Goal: Navigation & Orientation: Find specific page/section

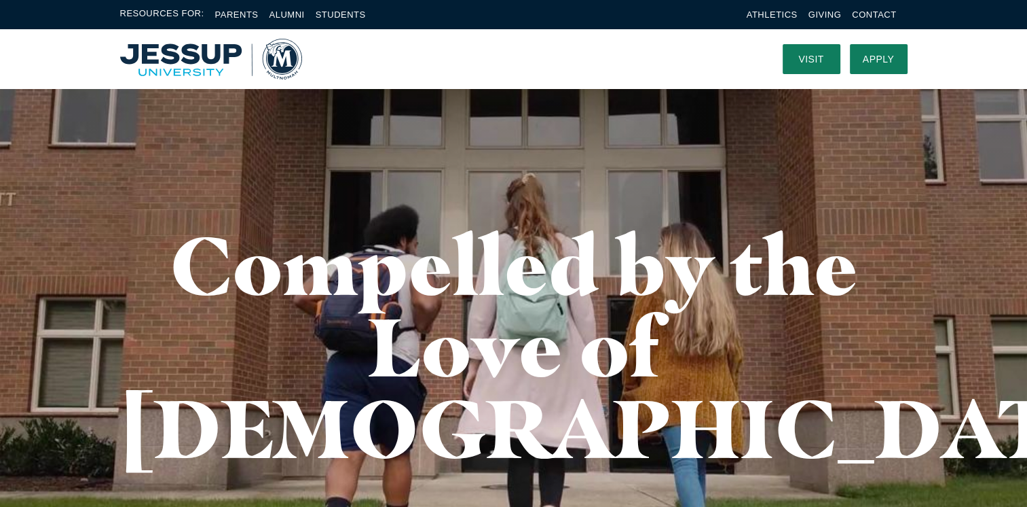
click at [5, 401] on div at bounding box center [513, 346] width 1027 height 516
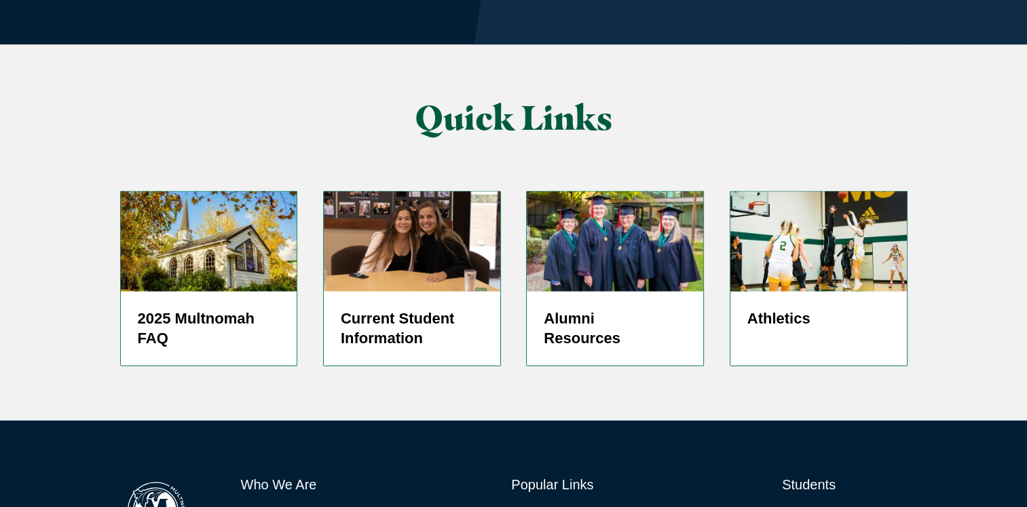
scroll to position [3343, 0]
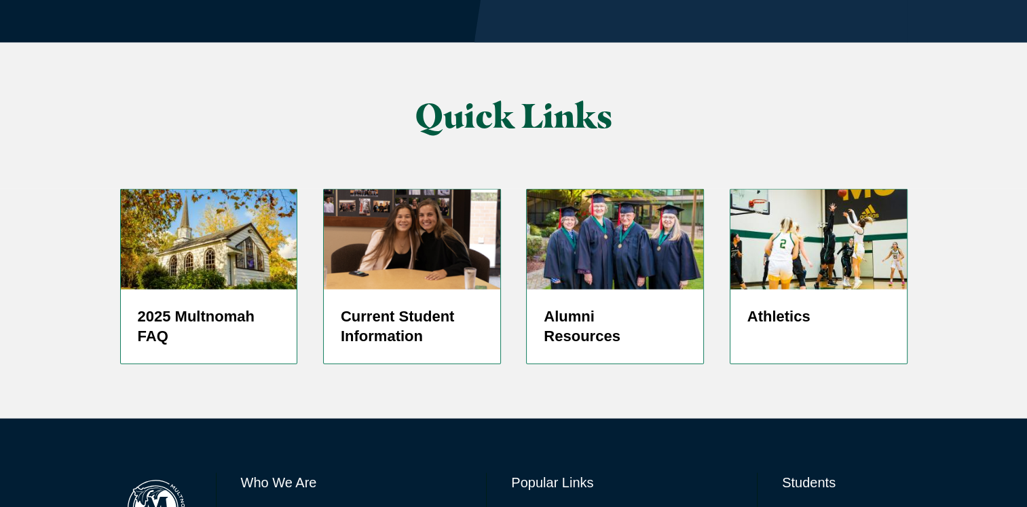
click at [302, 473] on h6 "Who We Are" at bounding box center [351, 482] width 221 height 19
click at [147, 473] on img at bounding box center [155, 508] width 71 height 71
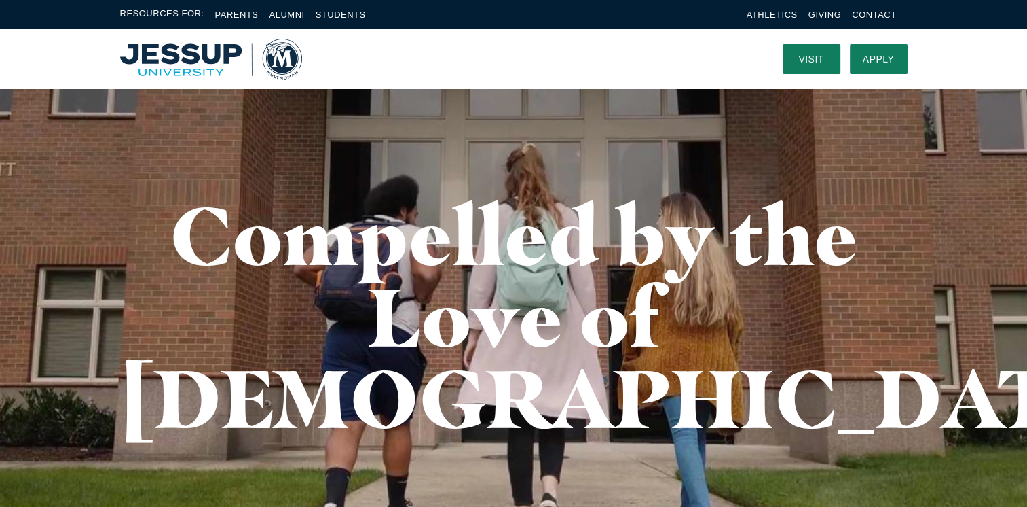
scroll to position [0, 0]
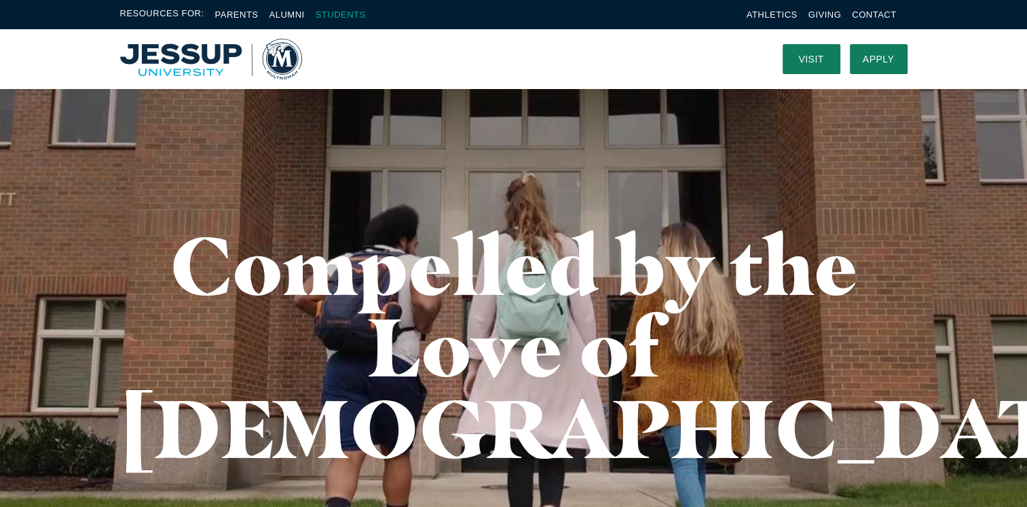
click at [345, 12] on link "Students" at bounding box center [341, 15] width 50 height 10
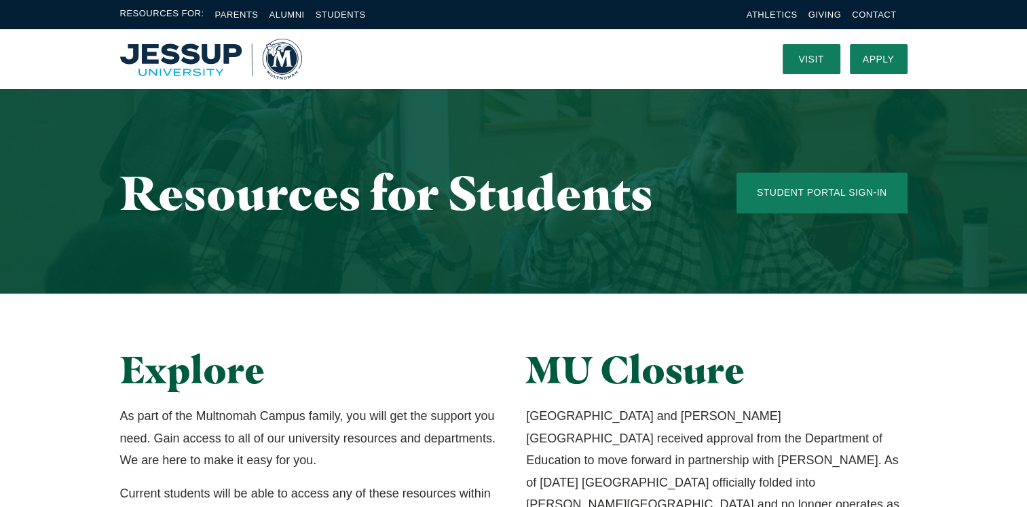
click at [74, 403] on div "Explore As part of the Multnomah Campus family, you will get the support you ne…" at bounding box center [513, 478] width 1027 height 371
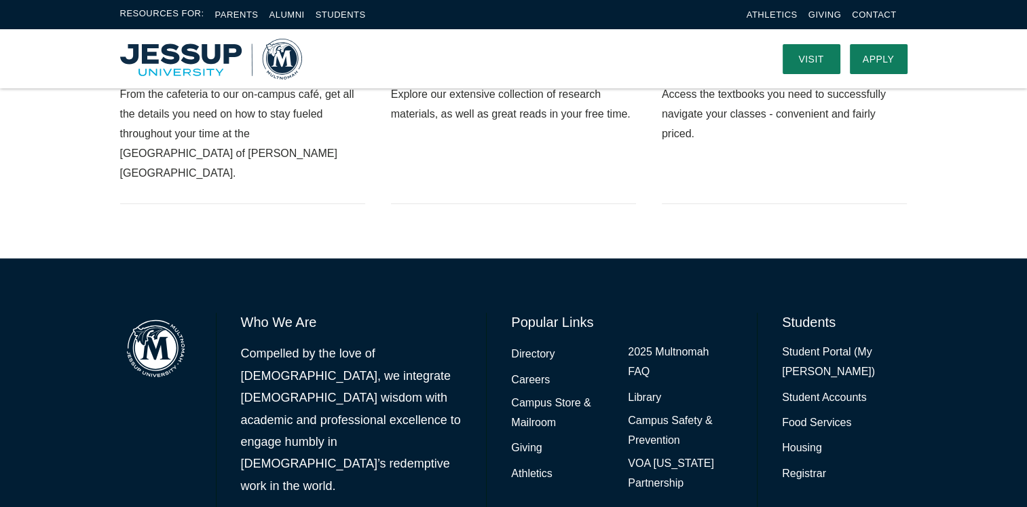
scroll to position [1298, 0]
